Goal: Transaction & Acquisition: Purchase product/service

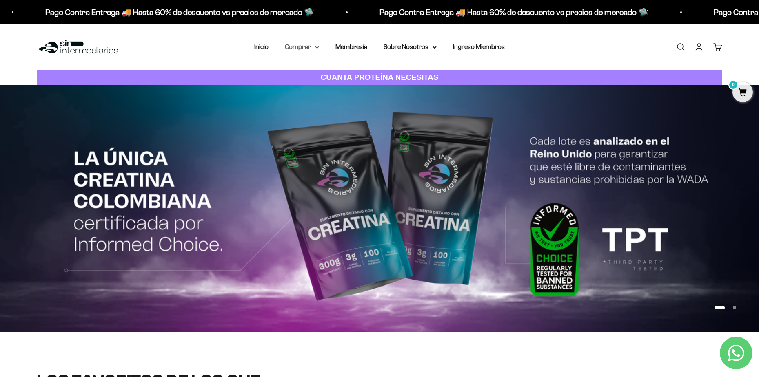
click at [308, 47] on summary "Comprar" at bounding box center [302, 47] width 34 height 11
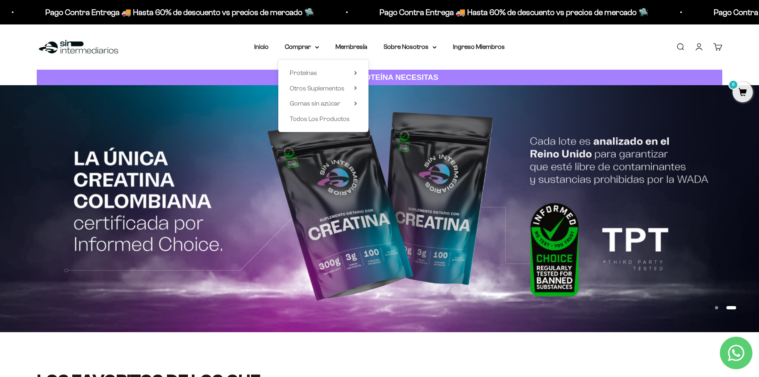
click at [296, 37] on div "Menú Buscar Inicio Comprar Proteínas Ver Todos Whey Iso Vegan Pancakes Pre-Entr…" at bounding box center [379, 46] width 759 height 45
click at [296, 44] on summary "Comprar" at bounding box center [302, 47] width 34 height 11
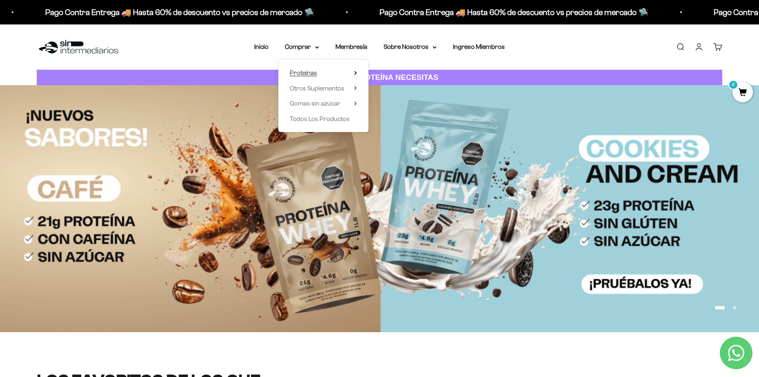
click at [321, 72] on summary "Proteínas" at bounding box center [323, 73] width 67 height 11
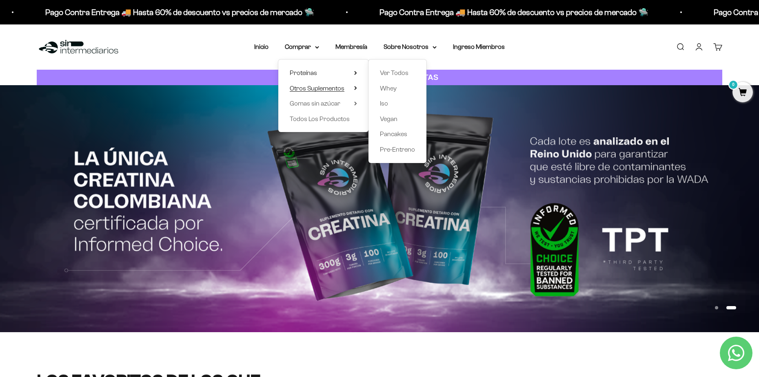
click at [322, 88] on span "Otros Suplementos" at bounding box center [317, 88] width 55 height 7
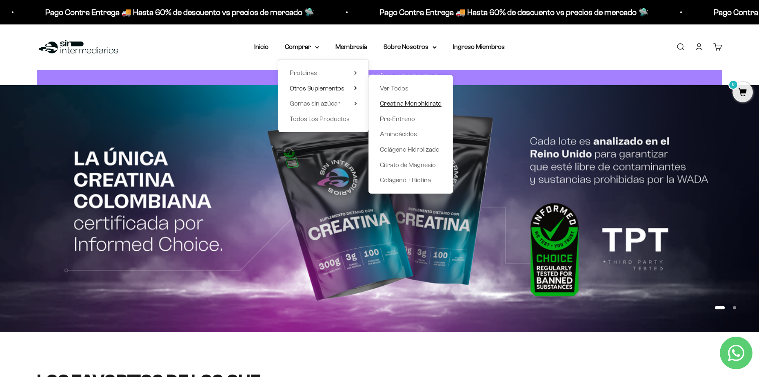
click at [424, 106] on span "Creatina Monohidrato" at bounding box center [411, 103] width 62 height 7
